Goal: Transaction & Acquisition: Book appointment/travel/reservation

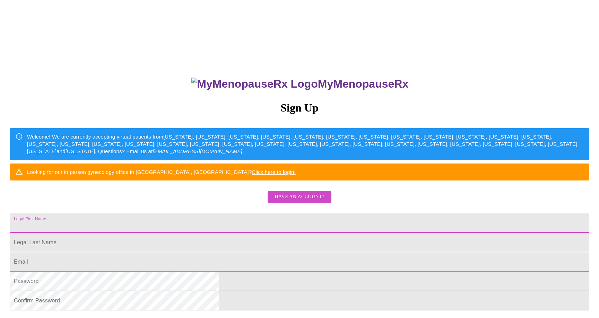
click at [211, 233] on input "Legal First Name" at bounding box center [299, 222] width 579 height 19
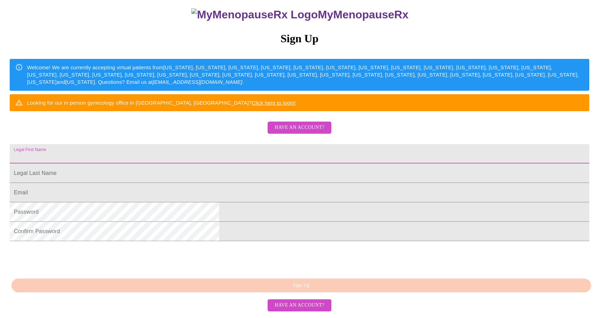
scroll to position [101, 0]
type input "[PERSON_NAME]"
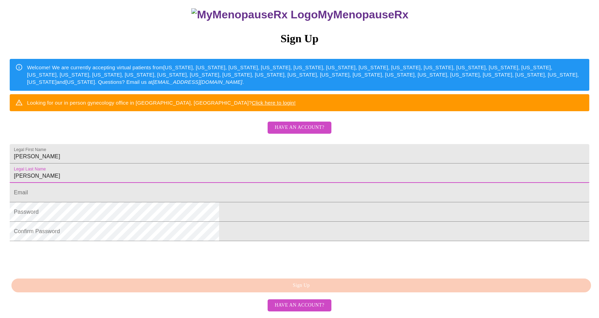
type input "[PERSON_NAME]"
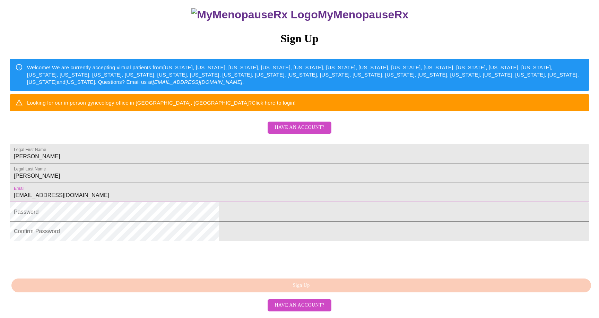
scroll to position [118, 0]
type input "[EMAIL_ADDRESS][DOMAIN_NAME]"
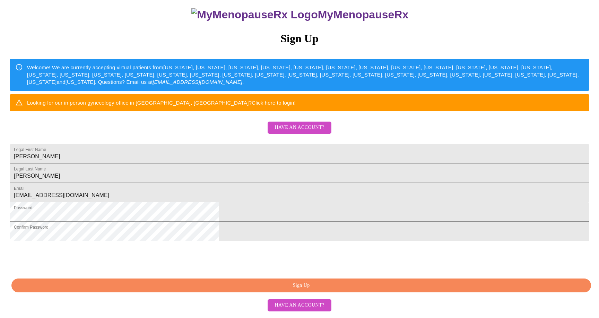
click at [268, 288] on span "Sign Up" at bounding box center [300, 285] width 563 height 9
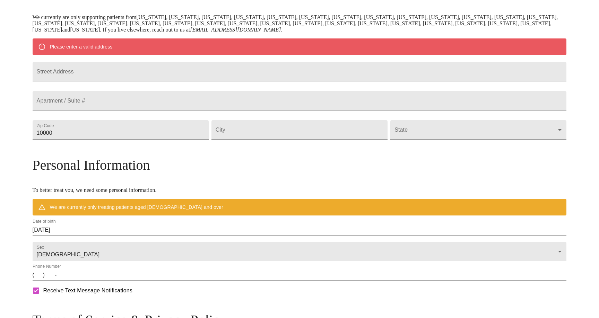
scroll to position [121, 0]
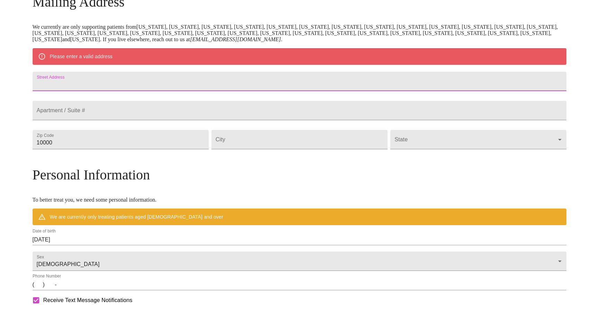
click at [114, 84] on input "Street Address" at bounding box center [300, 81] width 534 height 19
type input "265 [GEOGRAPHIC_DATA]"
type input "30518"
type input "Sugar Hill"
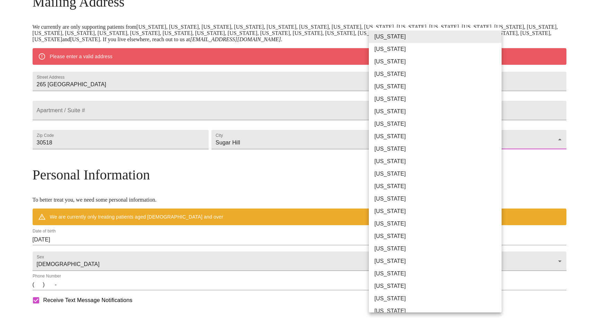
drag, startPoint x: 495, startPoint y: 153, endPoint x: 491, endPoint y: 151, distance: 4.8
click at [494, 153] on body "MyMenopauseRx Welcome to MyMenopauseRx Since it's your first time here, you'll …" at bounding box center [299, 152] width 593 height 540
click at [463, 151] on li "[US_STATE]" at bounding box center [435, 149] width 133 height 12
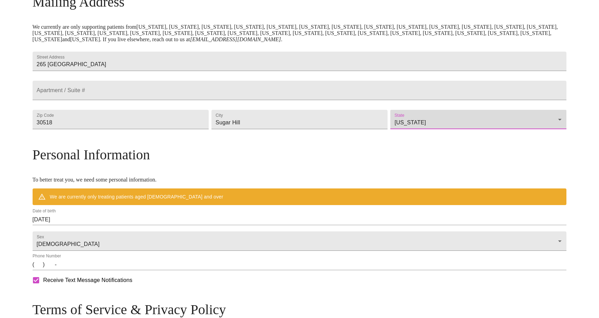
type input "[US_STATE]"
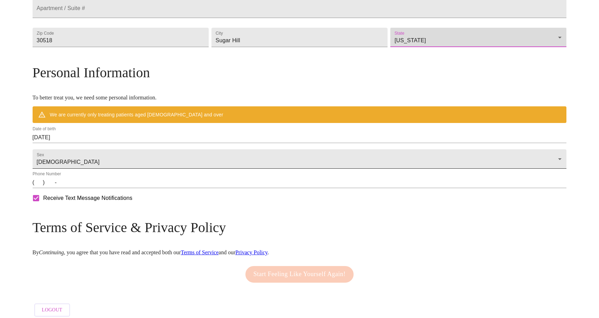
scroll to position [203, 0]
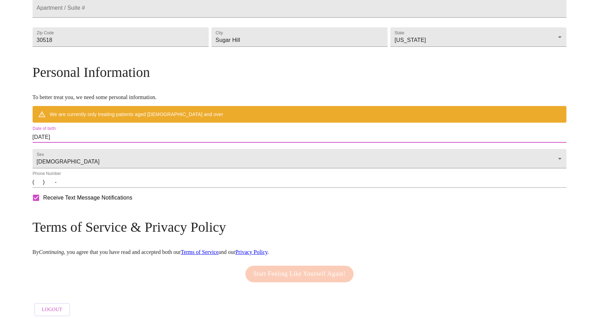
click at [134, 143] on input "[DATE]" at bounding box center [300, 137] width 534 height 11
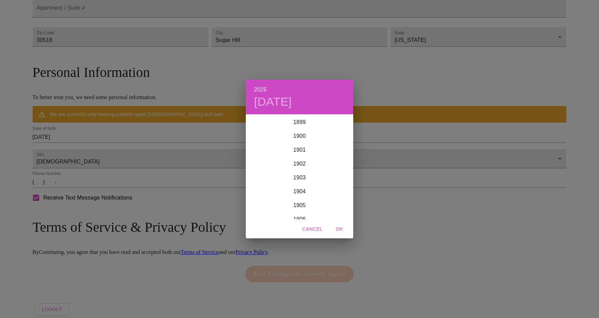
scroll to position [1704, 0]
click at [134, 150] on div "2025 [DATE] 1900 1901 1902 1903 1904 1905 1906 1907 1908 1909 1910 1911 1912 19…" at bounding box center [299, 159] width 599 height 318
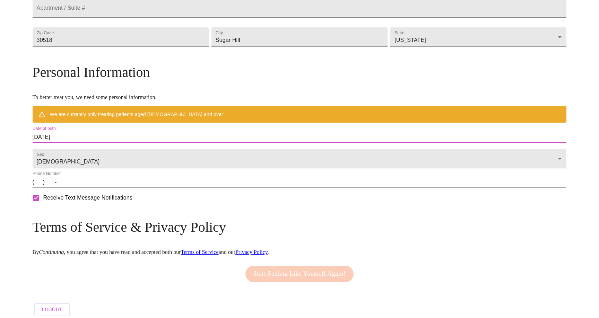
drag, startPoint x: 134, startPoint y: 150, endPoint x: 82, endPoint y: 147, distance: 52.7
click at [82, 147] on div "MyMenopauseRx Welcome to MyMenopauseRx Since it's your first time here, you'll …" at bounding box center [300, 60] width 534 height 520
click at [112, 143] on input "[DATE]" at bounding box center [300, 137] width 534 height 11
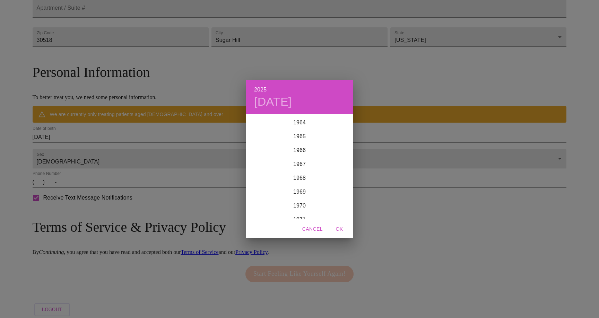
scroll to position [900, 0]
click at [301, 162] on div "1967" at bounding box center [299, 165] width 107 height 14
click at [338, 129] on div "Mar" at bounding box center [335, 128] width 36 height 26
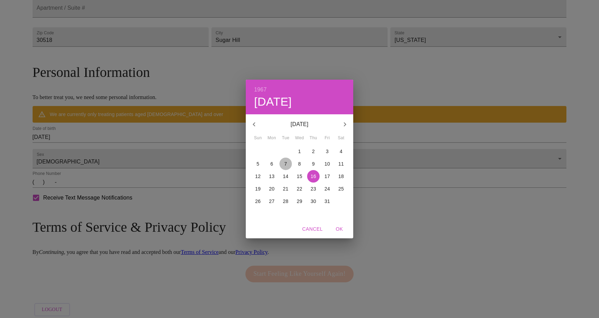
click at [285, 164] on p "7" at bounding box center [285, 163] width 3 height 7
click at [339, 228] on span "OK" at bounding box center [339, 229] width 17 height 9
type input "[DATE]"
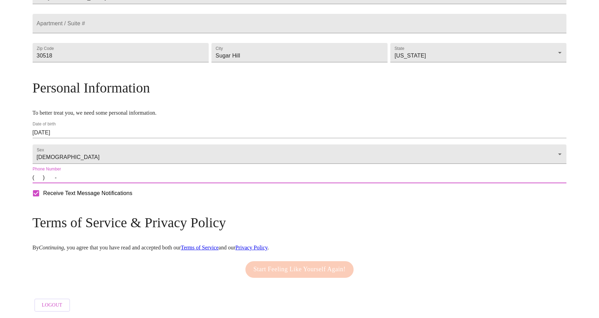
click at [113, 179] on input "(   )    -" at bounding box center [300, 177] width 534 height 11
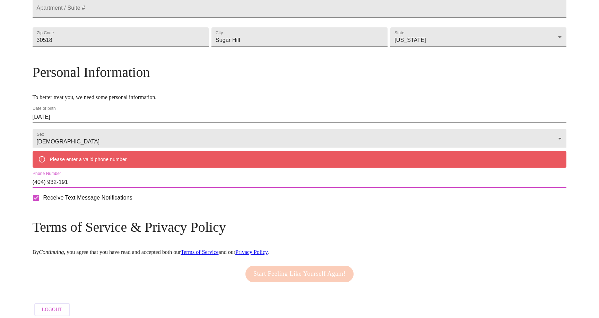
type input "[PHONE_NUMBER]"
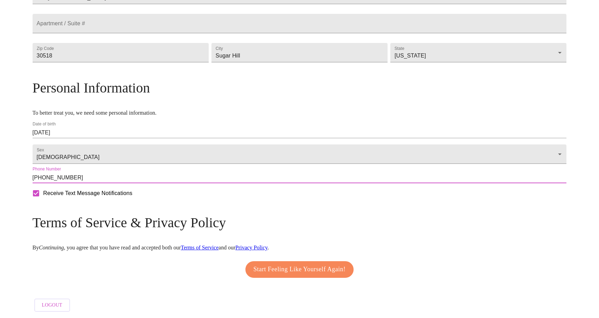
scroll to position [207, 0]
click at [282, 264] on span "Start Feeling Like Yourself Again!" at bounding box center [299, 269] width 92 height 11
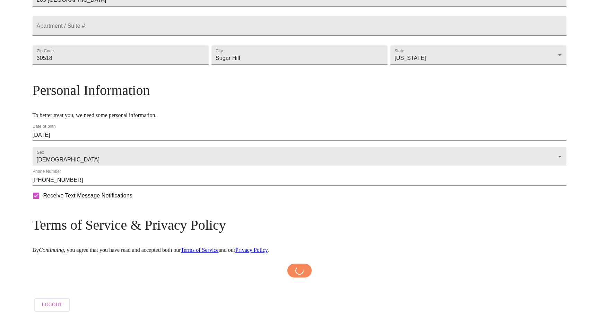
scroll to position [204, 0]
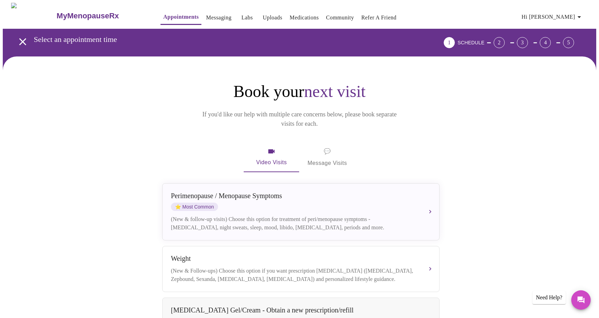
click at [325, 149] on span "💬 Message Visits" at bounding box center [326, 157] width 39 height 21
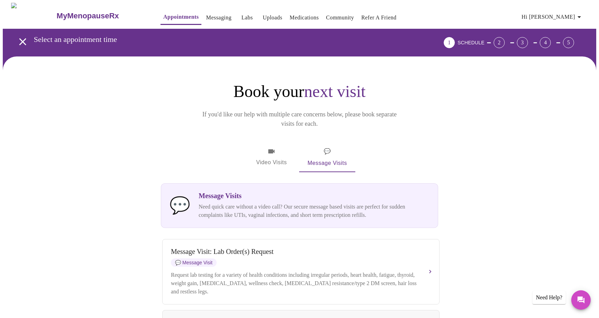
click at [282, 147] on span "Video Visits" at bounding box center [271, 157] width 39 height 20
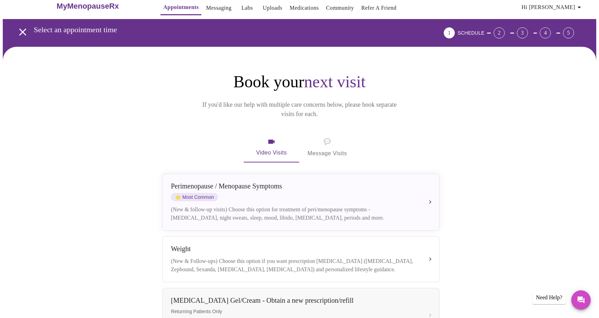
scroll to position [19, 0]
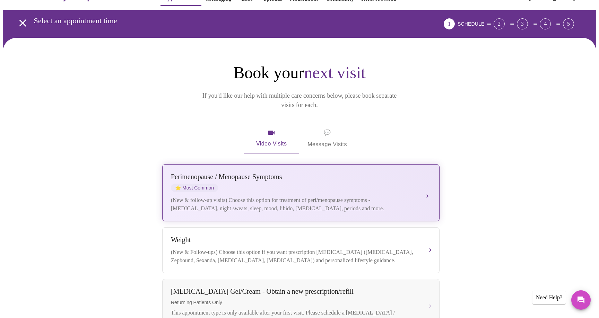
click at [362, 176] on div "[MEDICAL_DATA] / Menopause Symptoms ⭐ Most Common" at bounding box center [294, 182] width 246 height 19
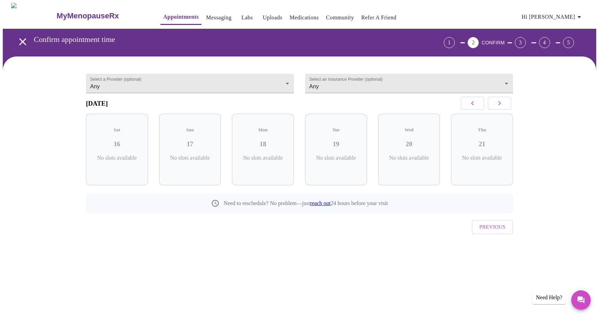
scroll to position [0, 0]
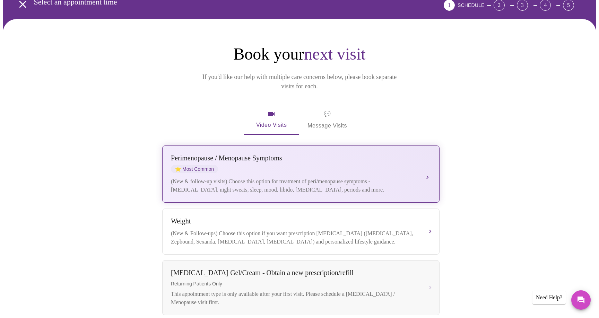
scroll to position [34, 0]
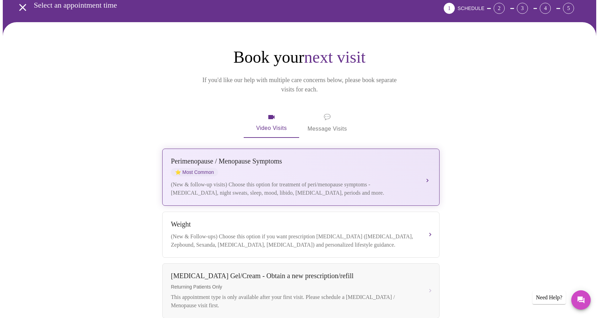
click at [355, 159] on div "[MEDICAL_DATA] / Menopause Symptoms ⭐ Most Common" at bounding box center [294, 166] width 246 height 19
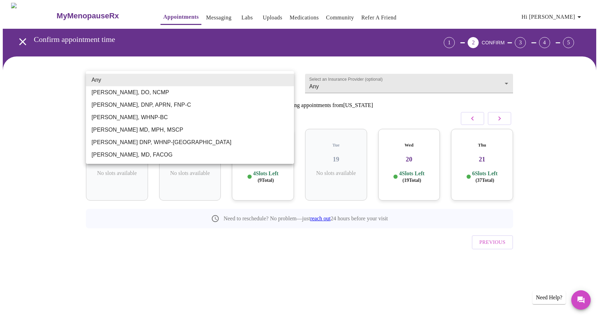
click at [287, 79] on body "MyMenopauseRx Appointments Messaging Labs Uploads Medications Community Refer a…" at bounding box center [299, 143] width 593 height 281
click at [330, 94] on div at bounding box center [299, 159] width 599 height 318
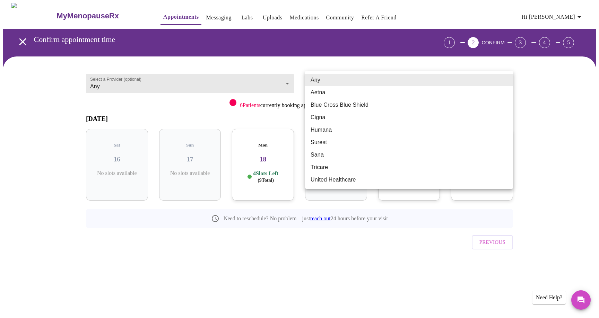
click at [510, 82] on body "MyMenopauseRx Appointments Messaging Labs Uploads Medications Community Refer a…" at bounding box center [299, 143] width 593 height 281
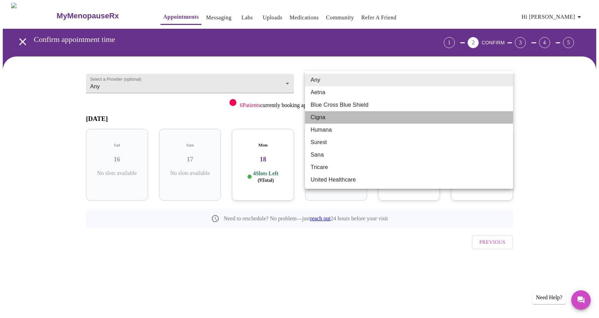
click at [359, 121] on li "Cigna" at bounding box center [409, 117] width 208 height 12
type input "Cigna"
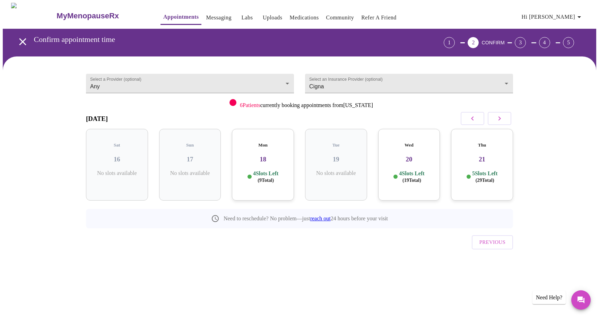
click at [252, 156] on h3 "18" at bounding box center [262, 160] width 51 height 8
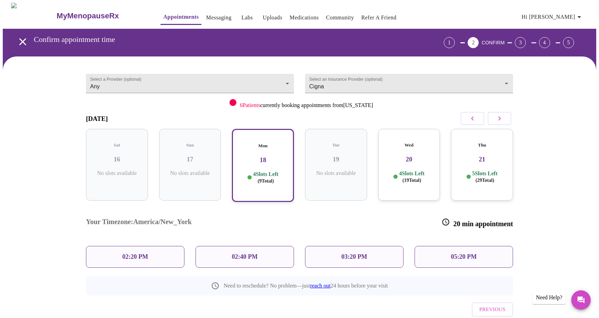
click at [159, 246] on div "02:20 PM" at bounding box center [135, 257] width 98 height 22
